Goal: Transaction & Acquisition: Purchase product/service

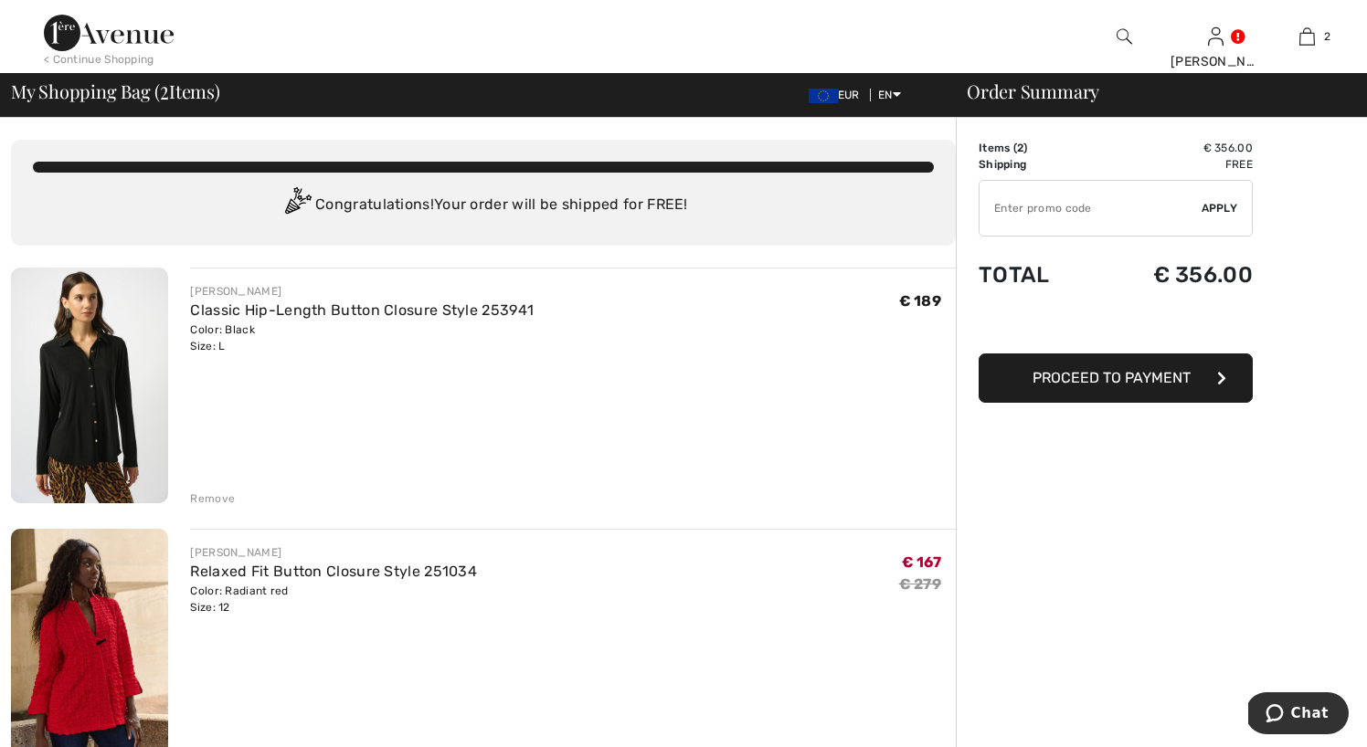
click at [209, 497] on div "Remove" at bounding box center [212, 499] width 45 height 16
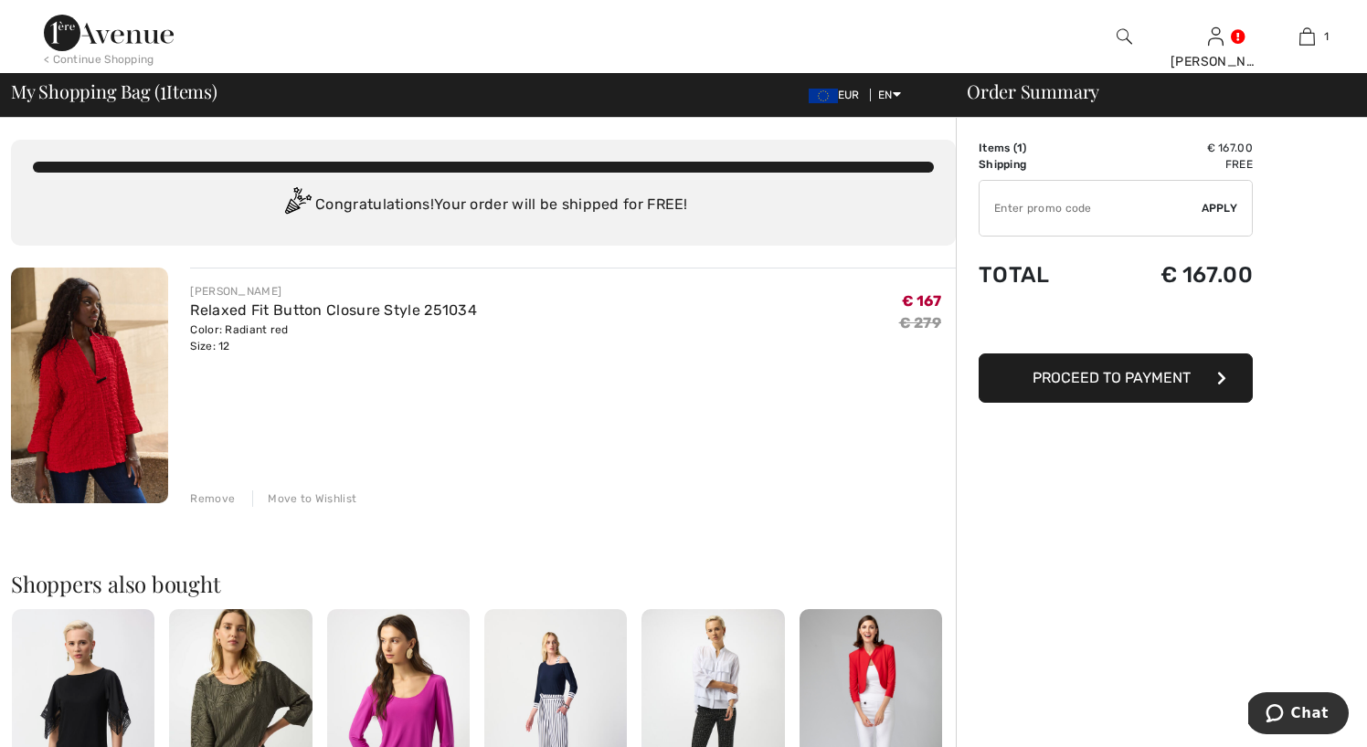
click at [1055, 215] on input "TEXT" at bounding box center [1091, 208] width 222 height 55
click at [1064, 579] on div "Order Summary Details Items ( 1 ) € 167.00 Promo code € 0.00 Shipping Free Tax1…" at bounding box center [1161, 687] width 411 height 1139
click at [829, 101] on img at bounding box center [823, 96] width 29 height 15
click at [842, 95] on span "EUR" at bounding box center [838, 95] width 58 height 13
click at [102, 31] on img at bounding box center [109, 33] width 130 height 37
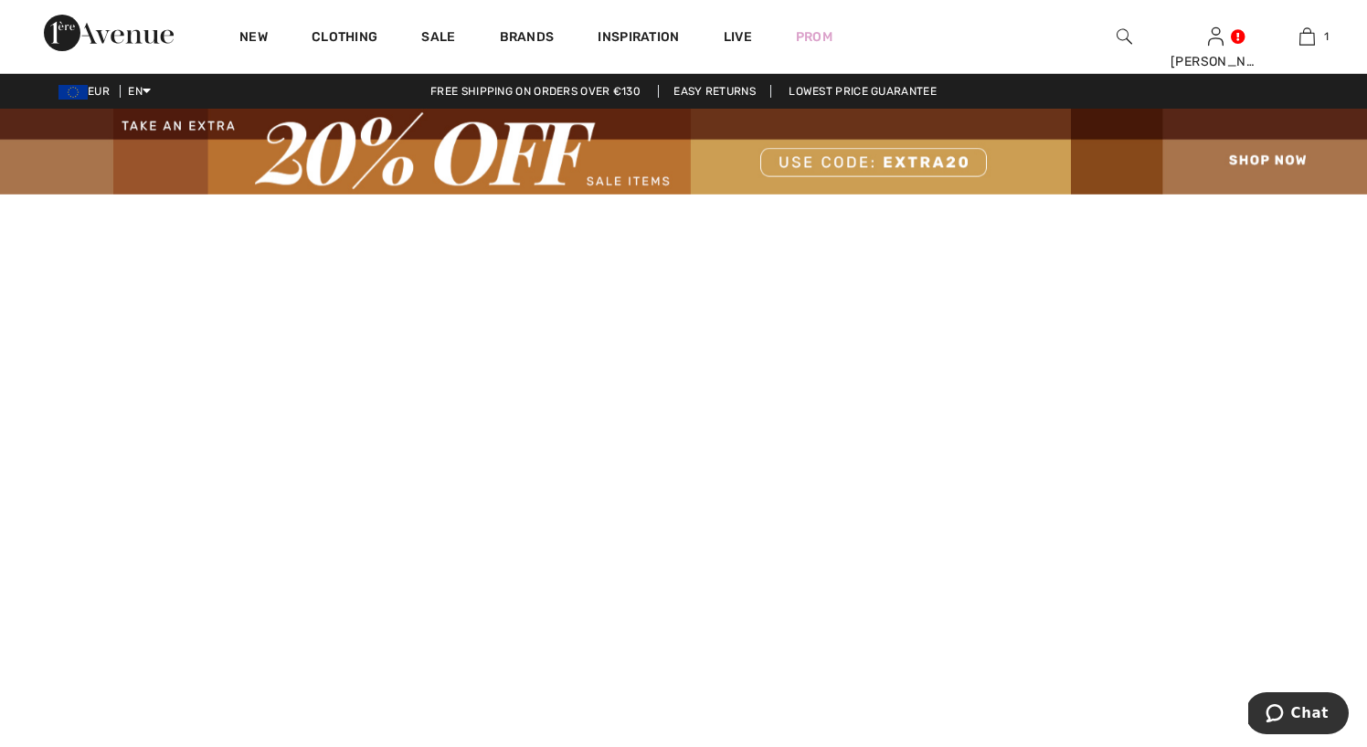
click at [101, 96] on span "EUR" at bounding box center [87, 91] width 58 height 13
click at [74, 90] on img at bounding box center [72, 92] width 29 height 15
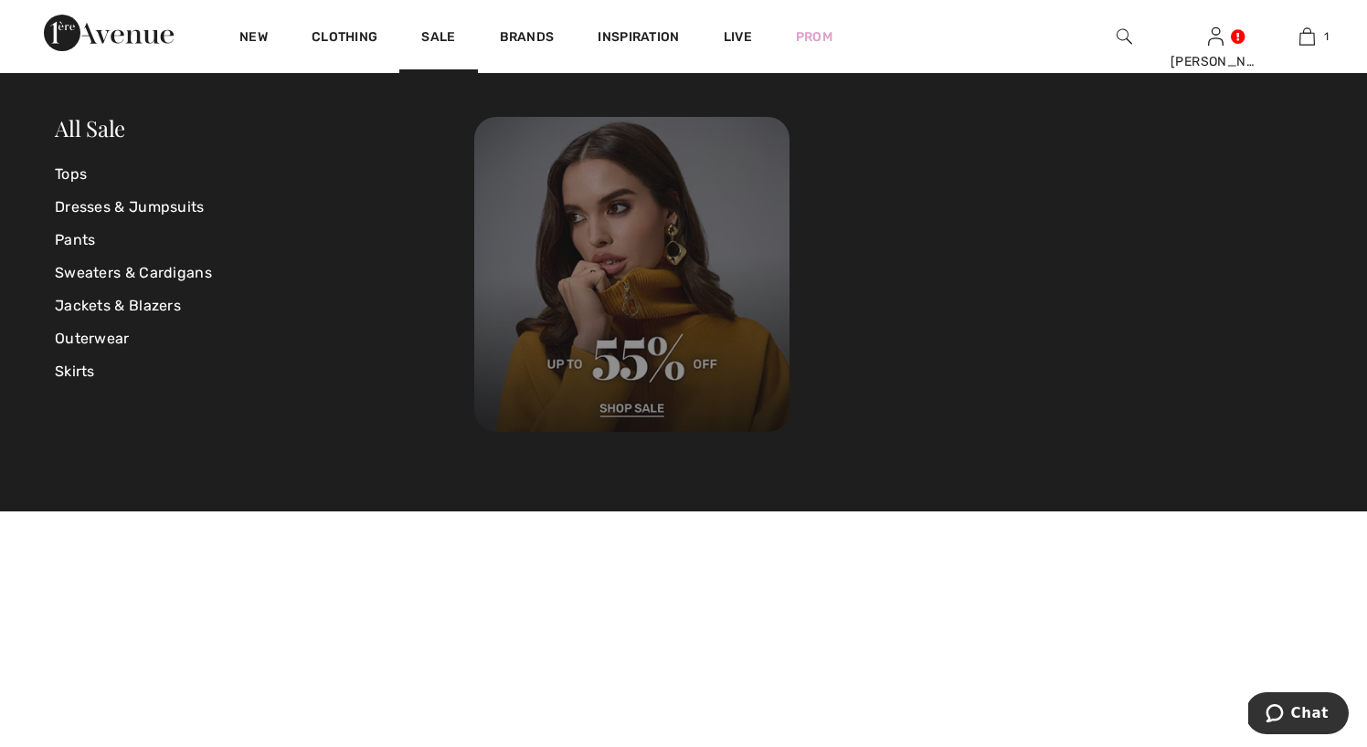
click at [620, 412] on img at bounding box center [631, 274] width 315 height 315
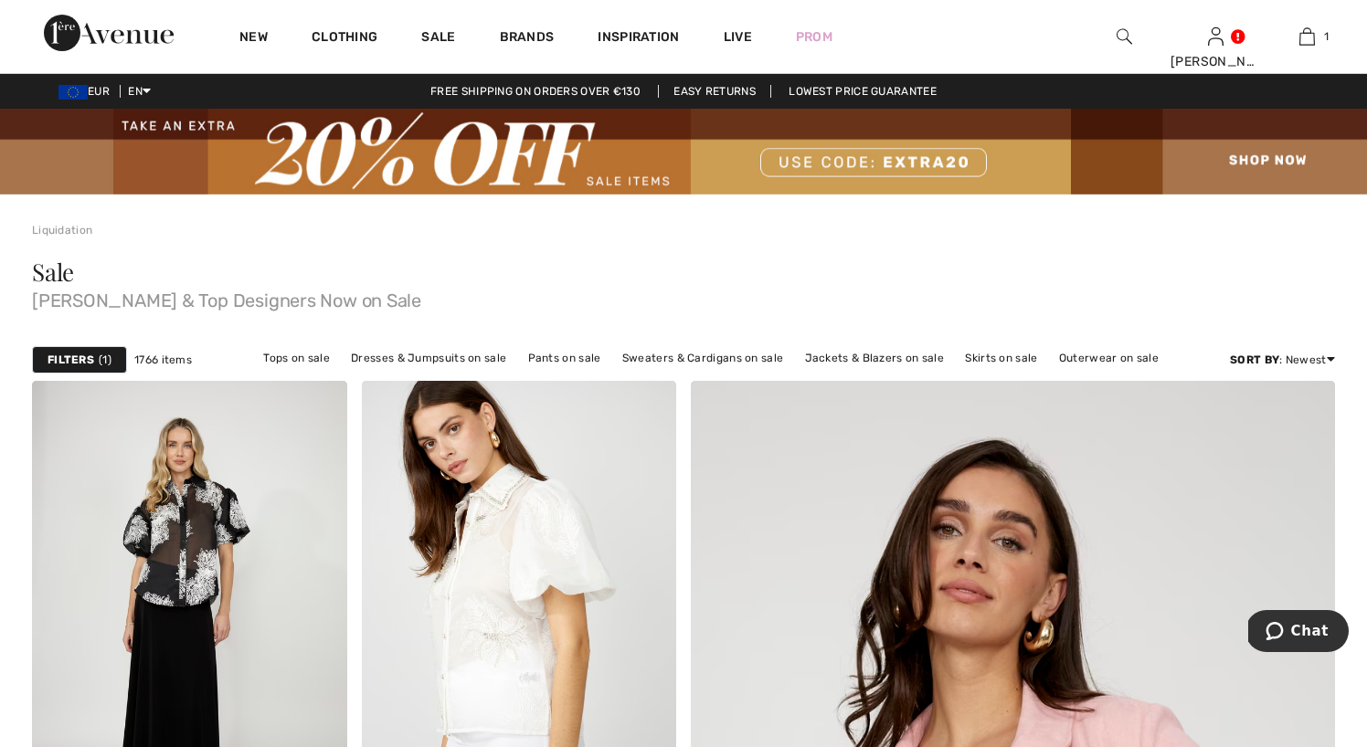
click at [81, 356] on strong "Filters" at bounding box center [71, 360] width 47 height 16
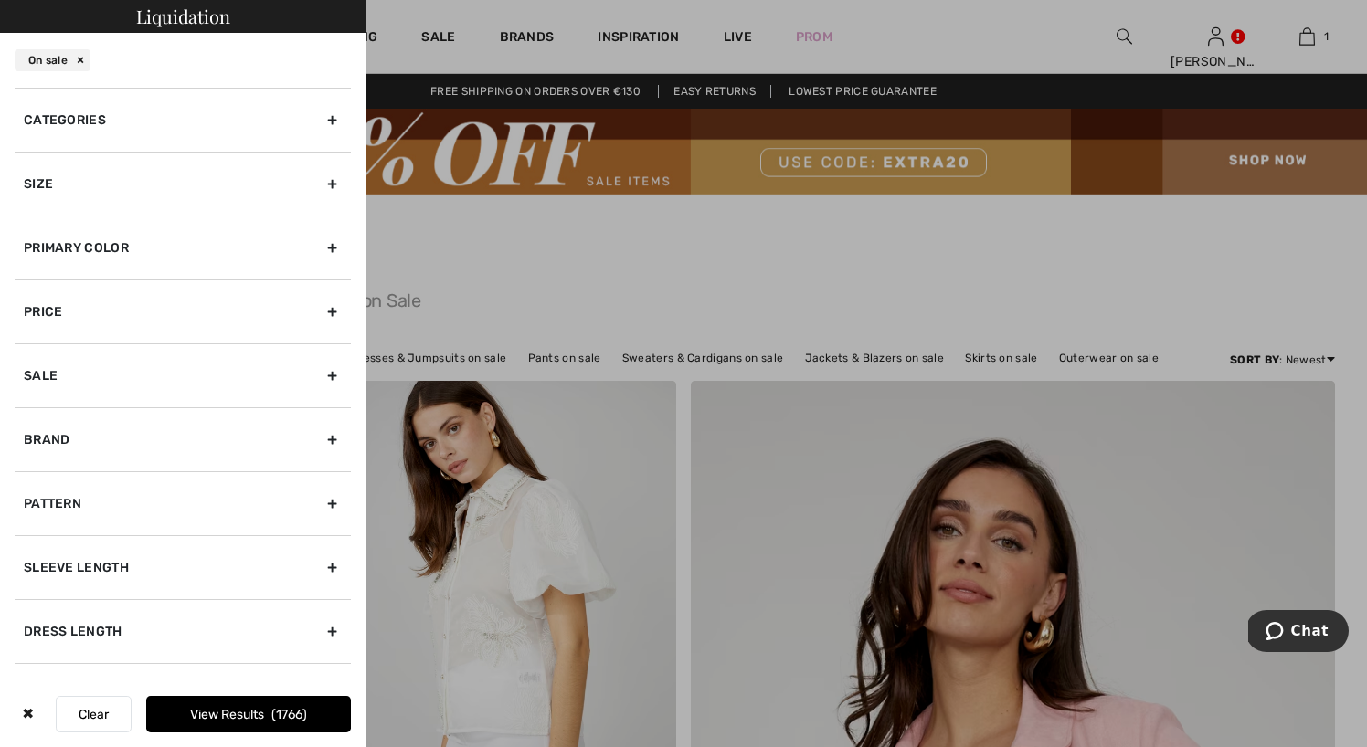
click at [65, 444] on div "Brand" at bounding box center [183, 440] width 336 height 64
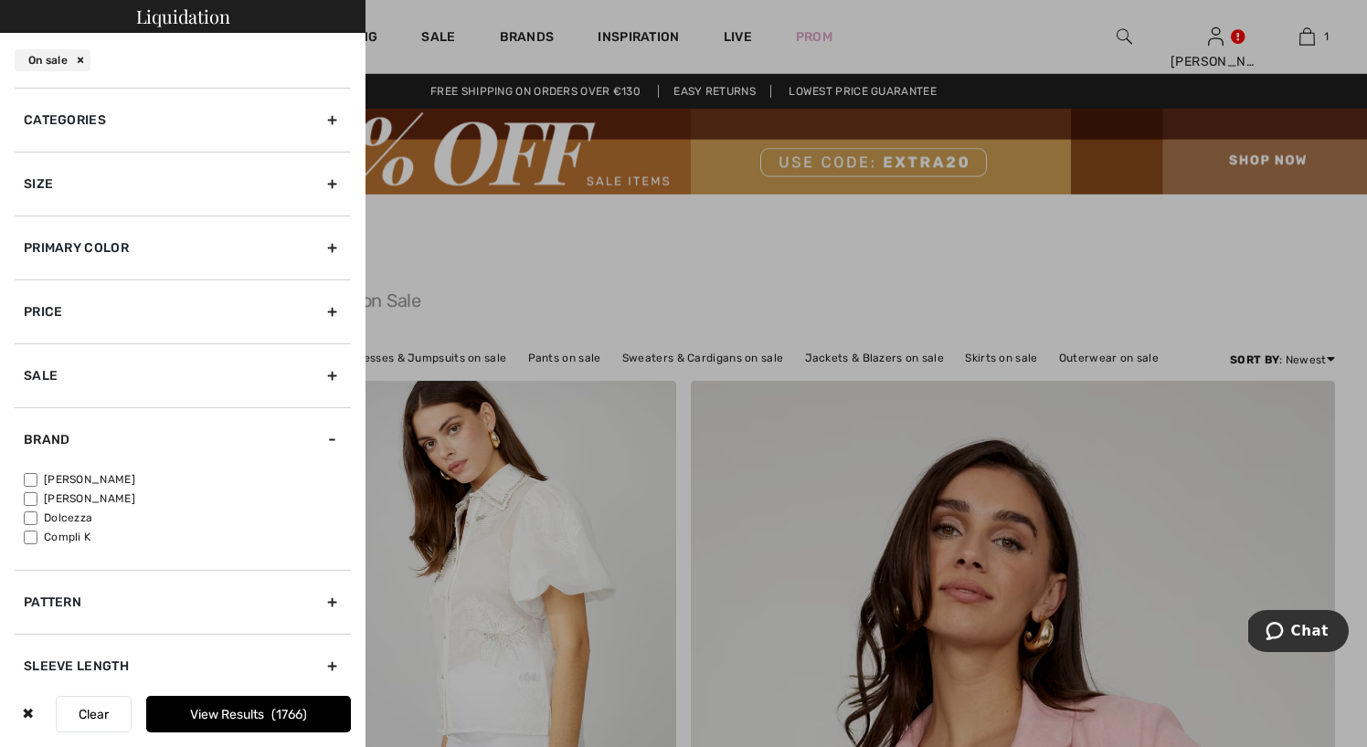
click at [60, 476] on label "[PERSON_NAME]" at bounding box center [187, 480] width 327 height 16
click at [37, 476] on input"] "[PERSON_NAME]" at bounding box center [31, 480] width 14 height 14
checkbox input"] "true"
click at [289, 713] on span "1357" at bounding box center [290, 715] width 36 height 16
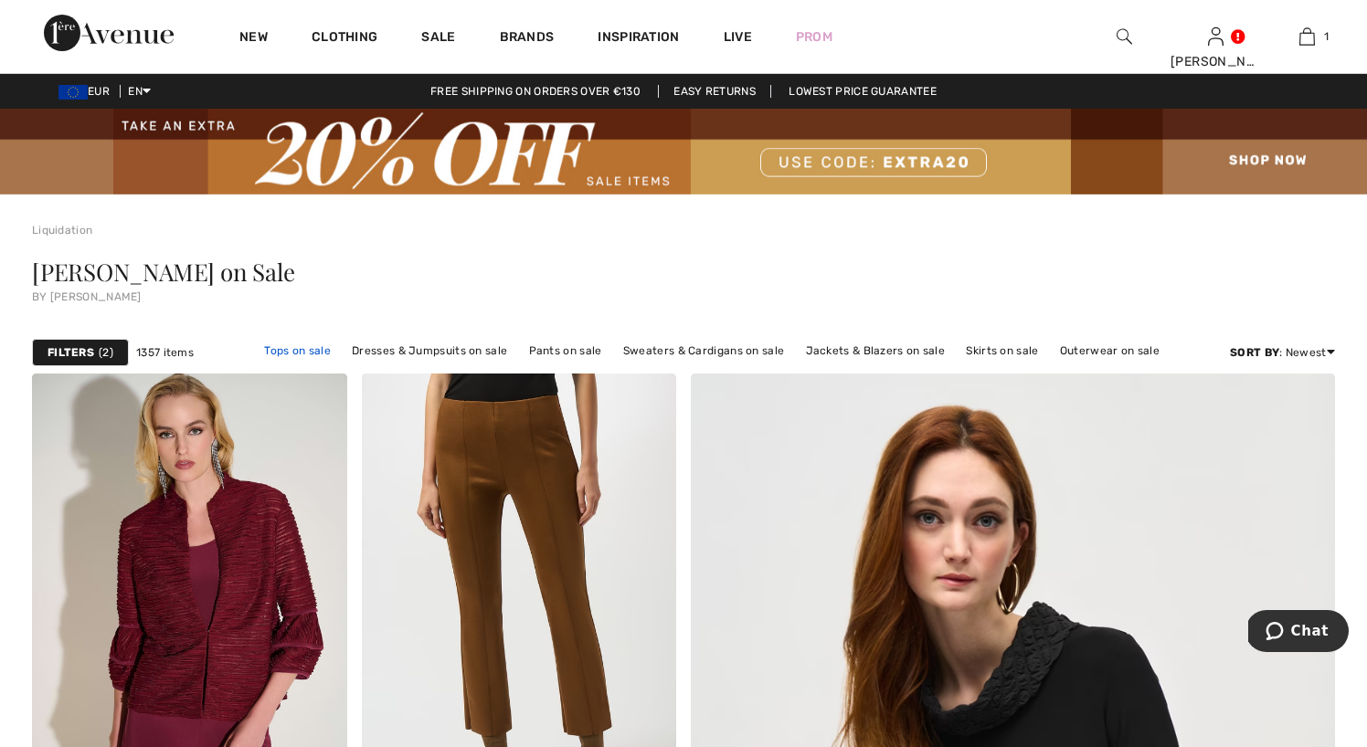
click at [316, 348] on link "Tops on sale" at bounding box center [297, 351] width 85 height 24
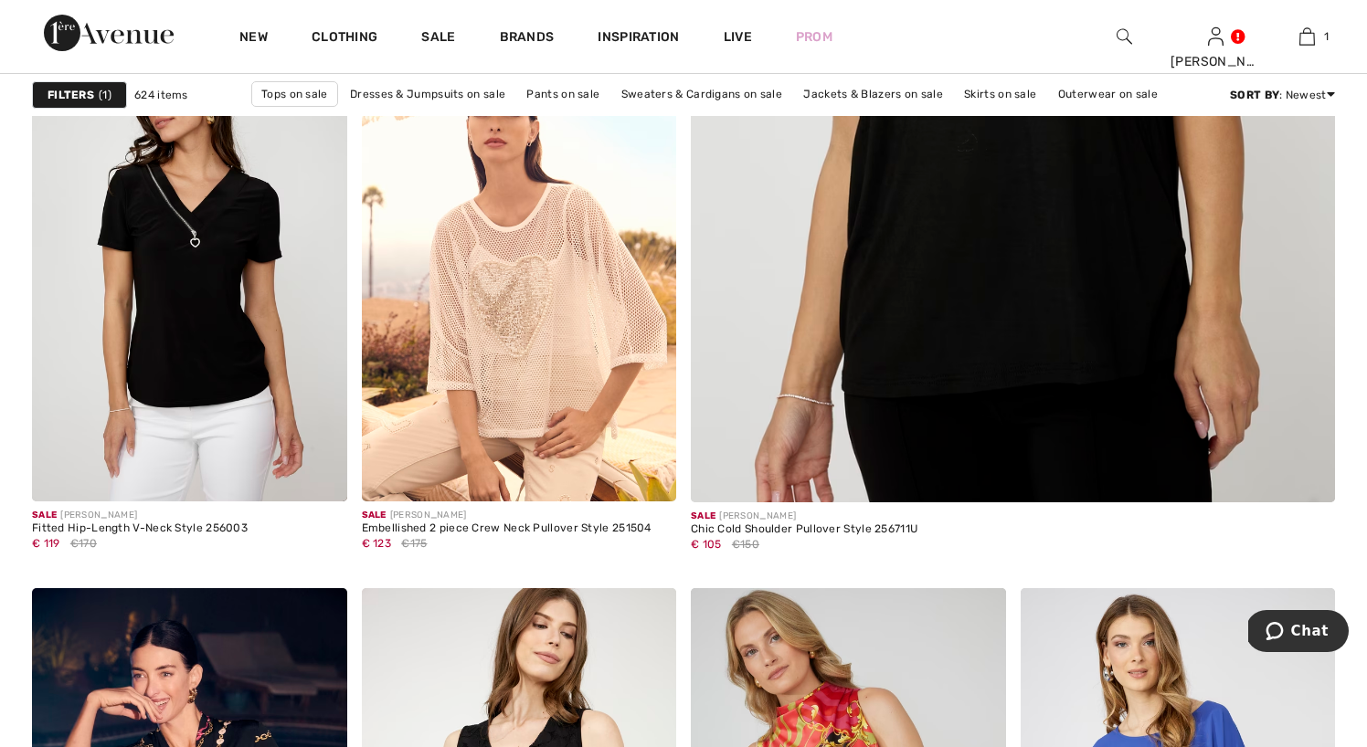
scroll to position [918, 0]
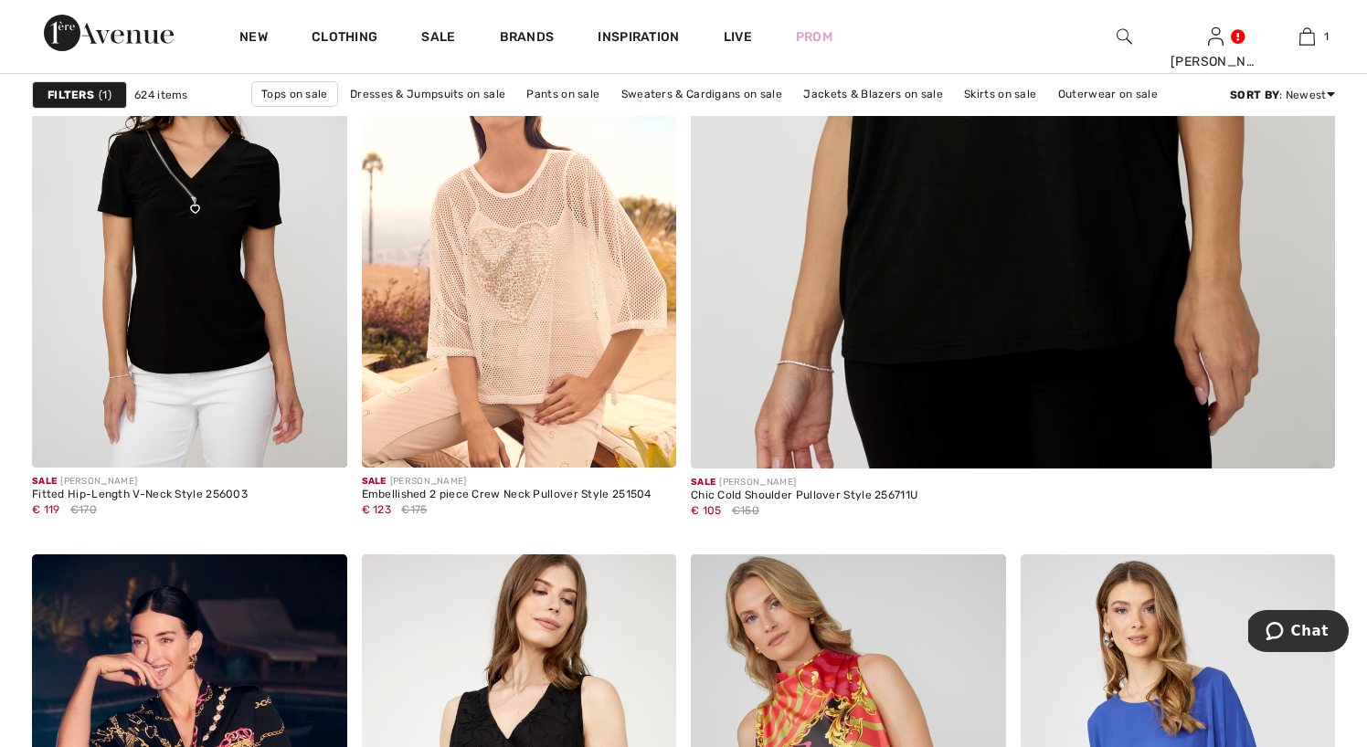
click at [66, 91] on strong "Filters" at bounding box center [71, 94] width 47 height 16
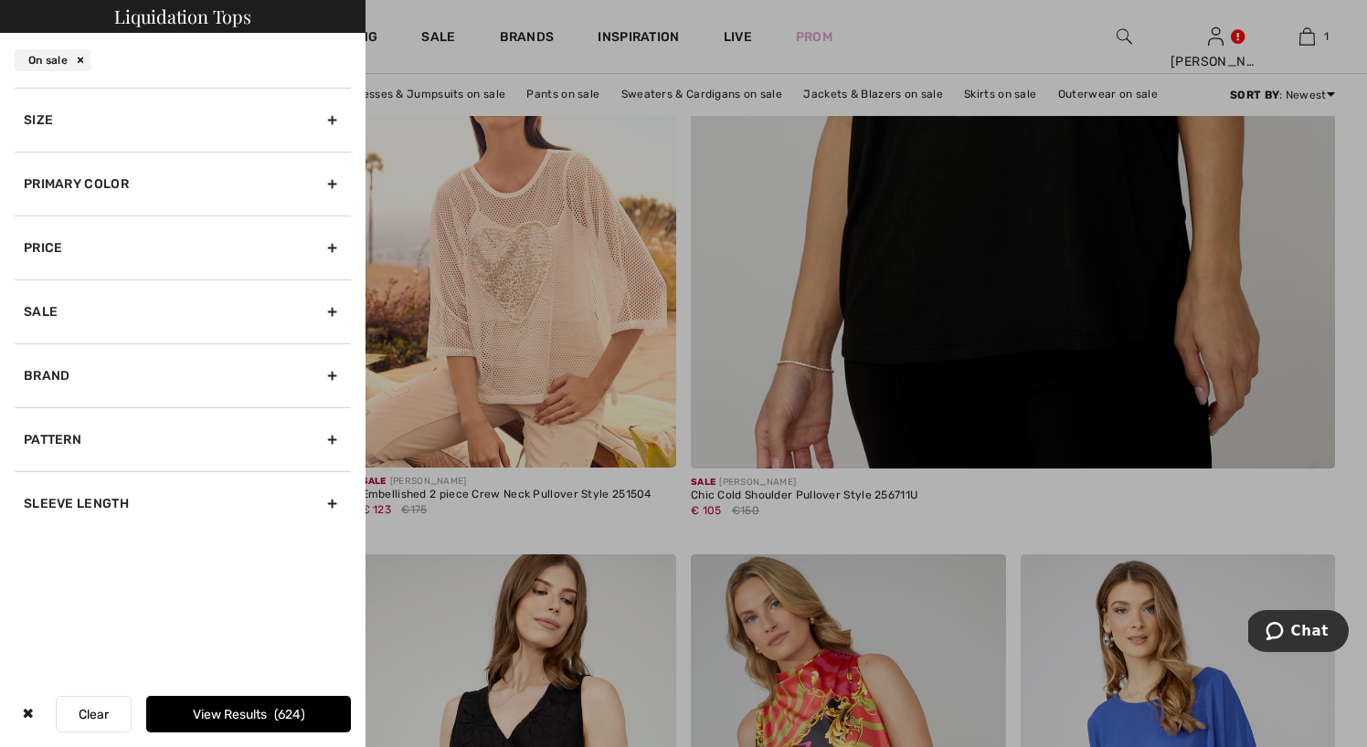
click at [56, 379] on div "Brand" at bounding box center [183, 376] width 336 height 64
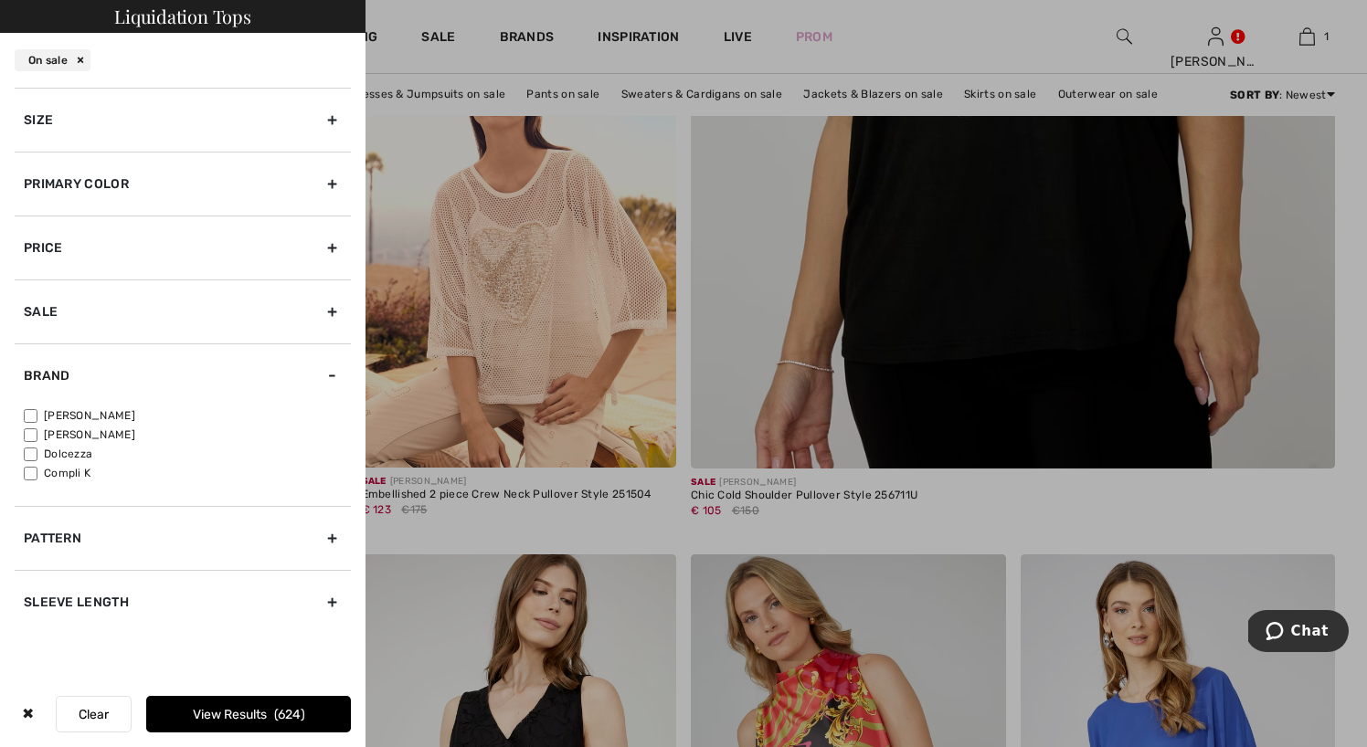
click at [55, 414] on label "[PERSON_NAME]" at bounding box center [187, 416] width 327 height 16
click at [37, 414] on input"] "[PERSON_NAME]" at bounding box center [31, 416] width 14 height 14
checkbox input"] "true"
click at [253, 705] on button "View Results 476" at bounding box center [248, 714] width 205 height 37
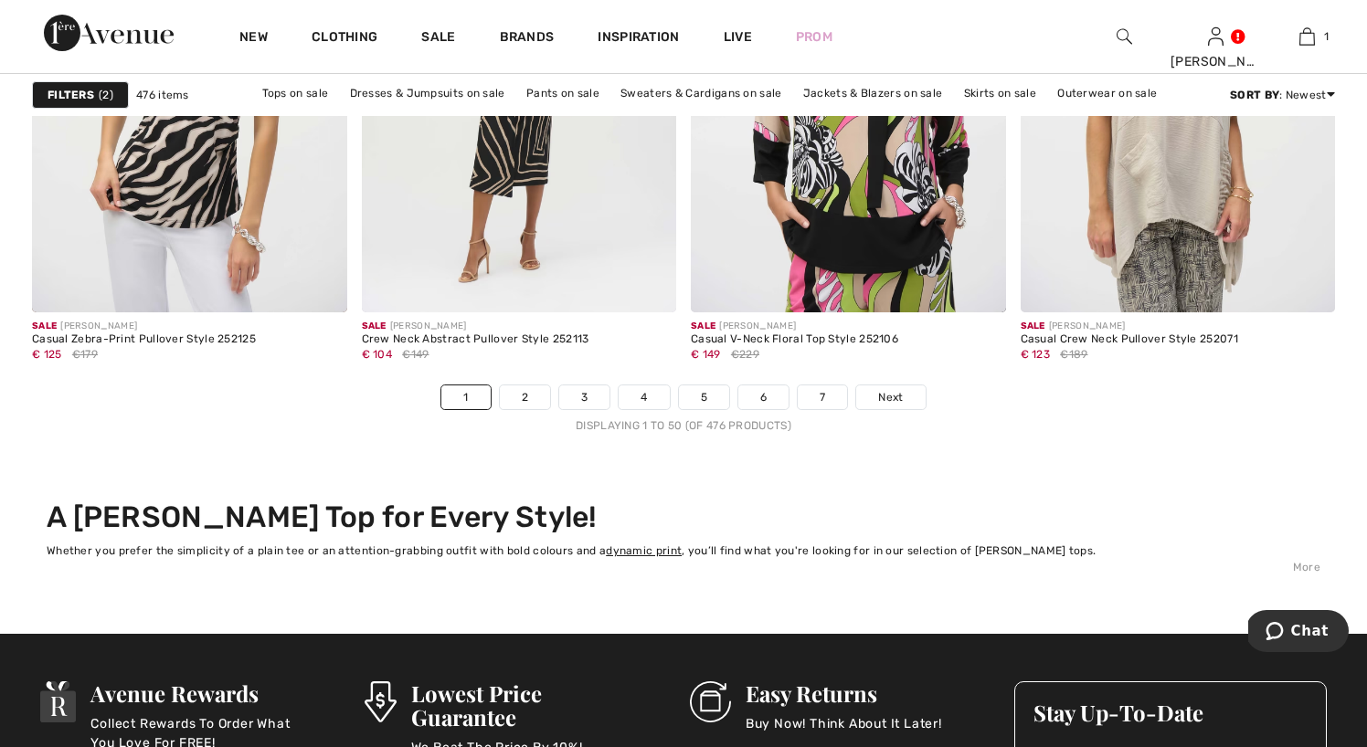
scroll to position [8506, 0]
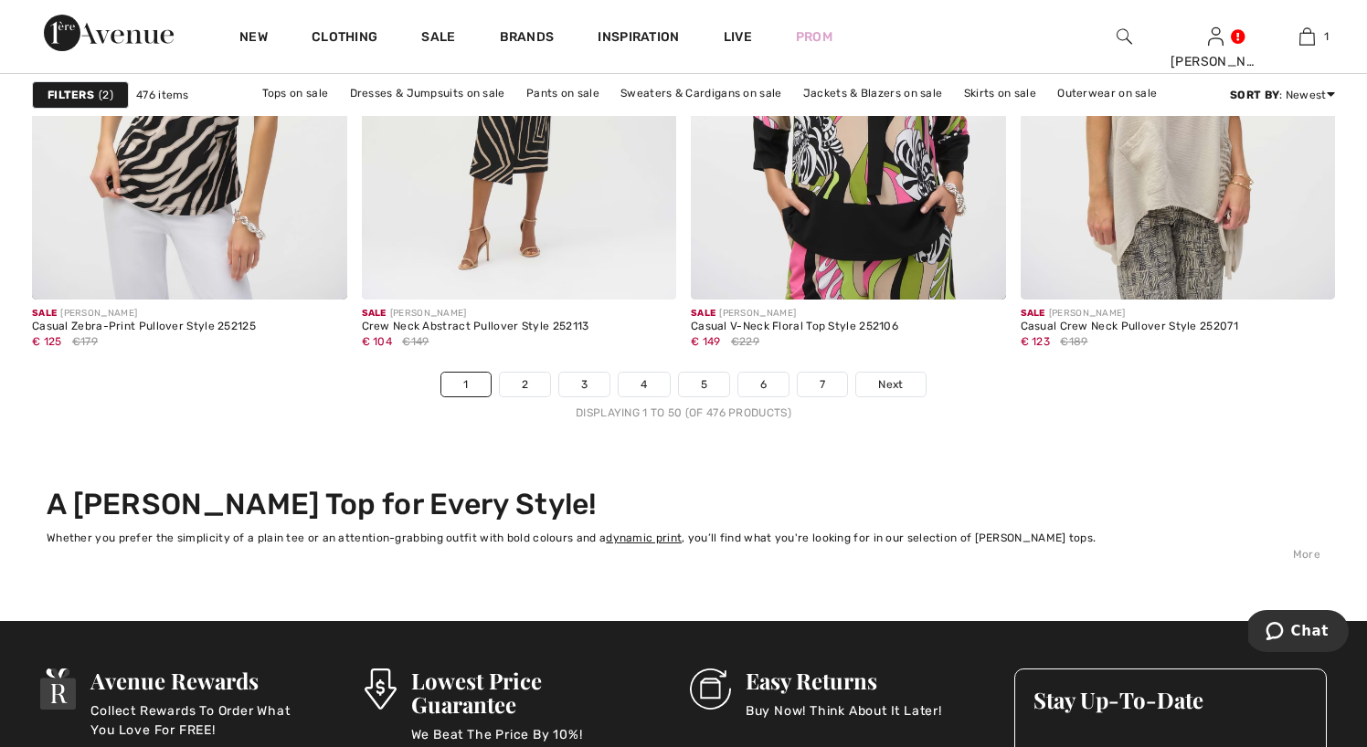
click at [128, 34] on img at bounding box center [109, 33] width 130 height 37
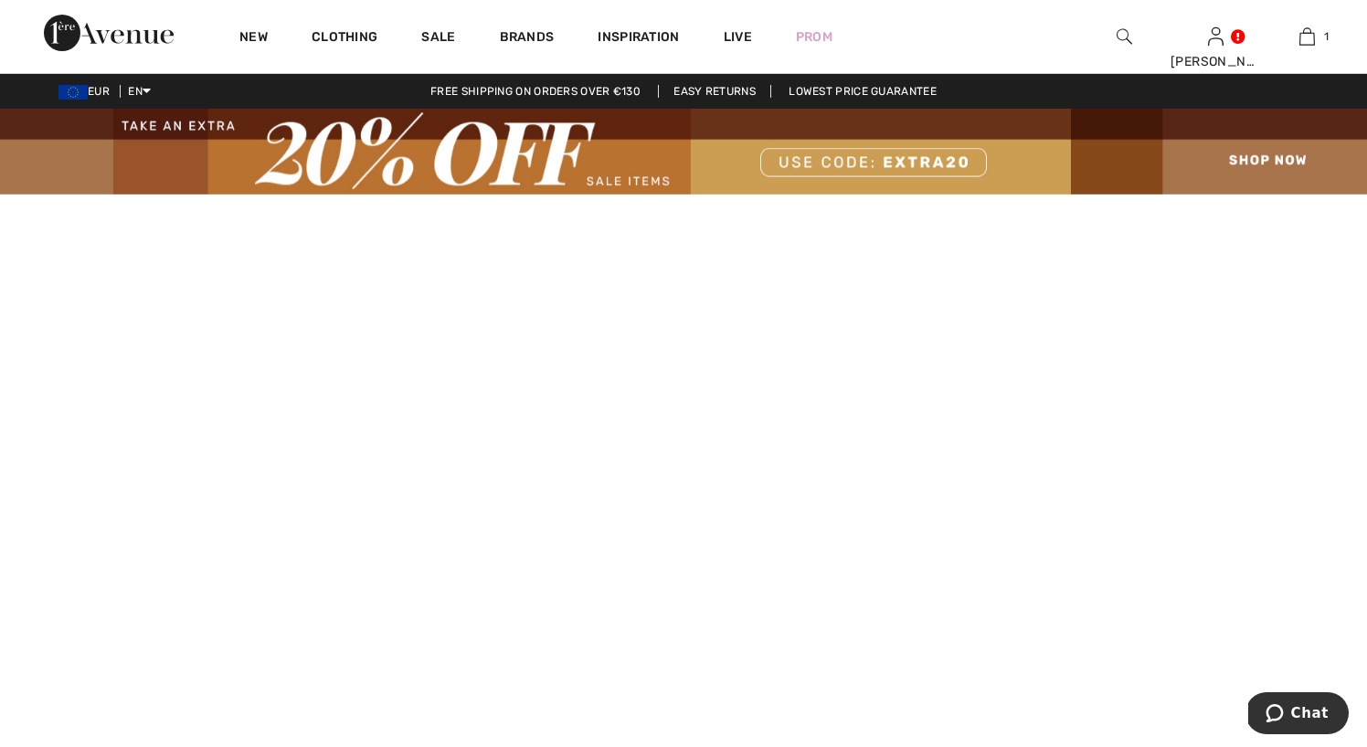
click at [1069, 37] on div "New Clothing Sale Brands Inspiration Live Prom [PERSON_NAME] Hi, [PERSON_NAME]!…" at bounding box center [683, 36] width 1367 height 73
